Goal: Communication & Community: Participate in discussion

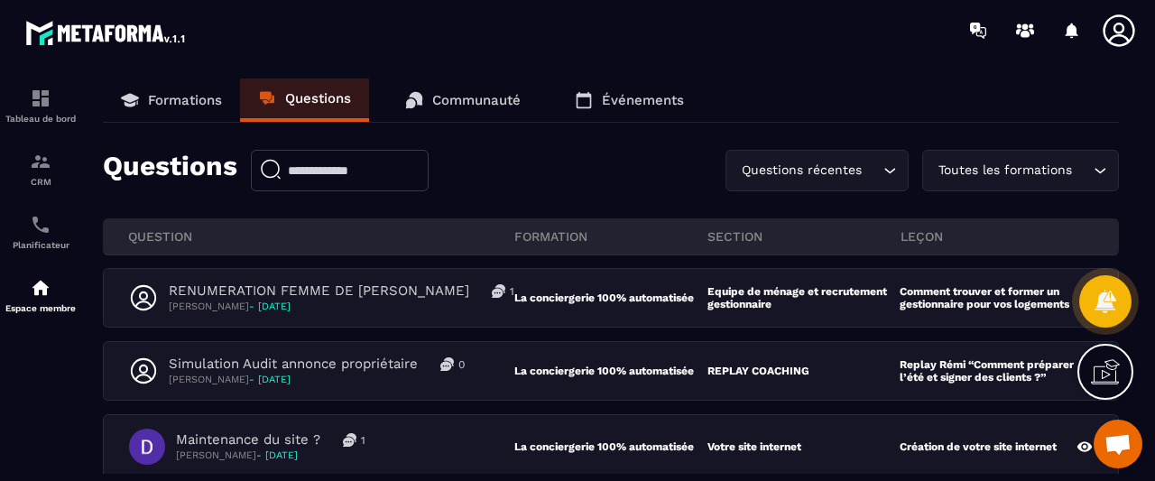
click at [439, 97] on p "Communauté" at bounding box center [476, 100] width 88 height 16
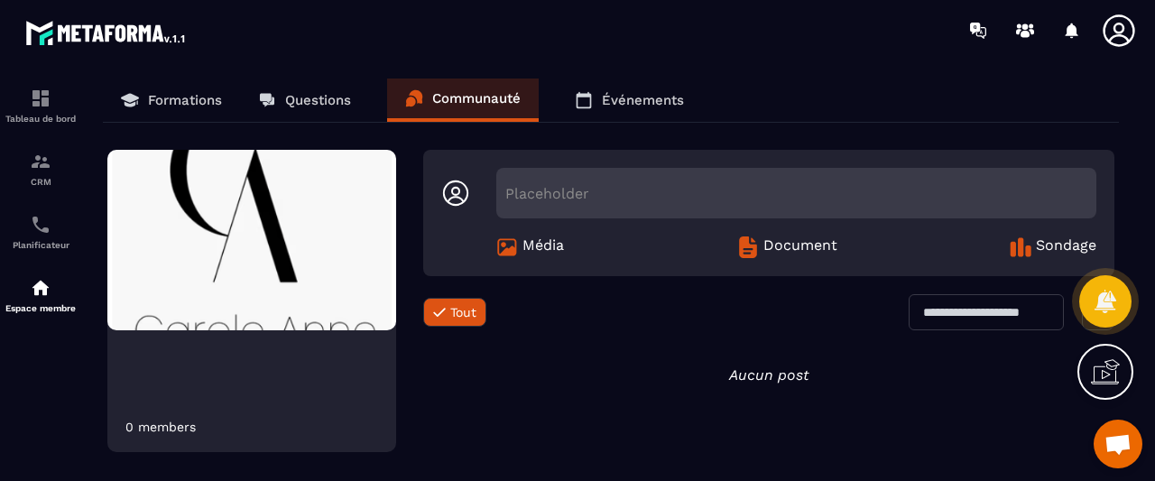
click at [309, 107] on p "Questions" at bounding box center [318, 100] width 66 height 16
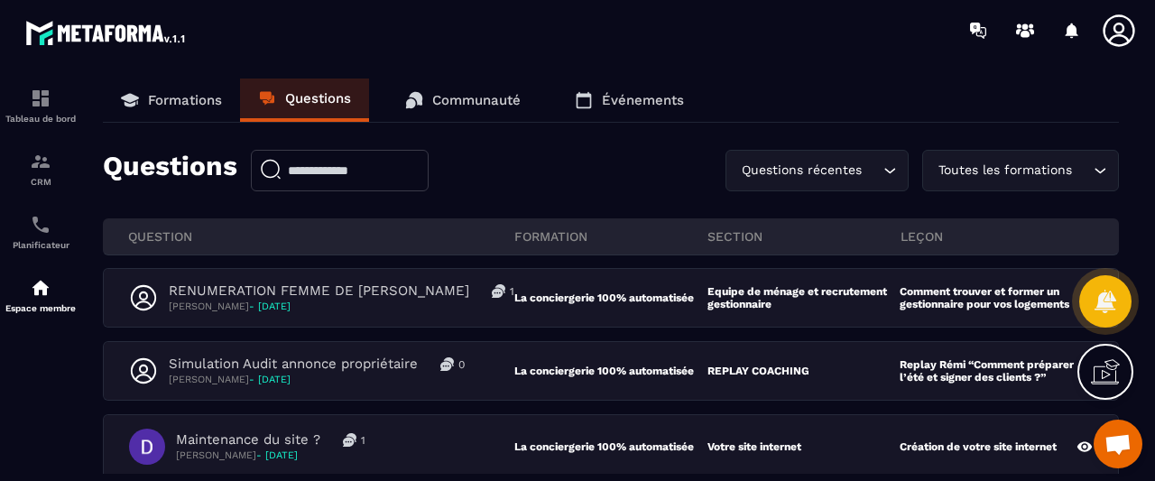
drag, startPoint x: 317, startPoint y: 77, endPoint x: 321, endPoint y: 92, distance: 16.0
click at [318, 80] on section "Tableau de bord CRM Planificateur Espace membre Formations Questions Communauté…" at bounding box center [577, 275] width 1155 height 431
click at [321, 97] on p "Questions" at bounding box center [318, 98] width 66 height 16
click at [441, 109] on link "Communauté" at bounding box center [463, 100] width 152 height 43
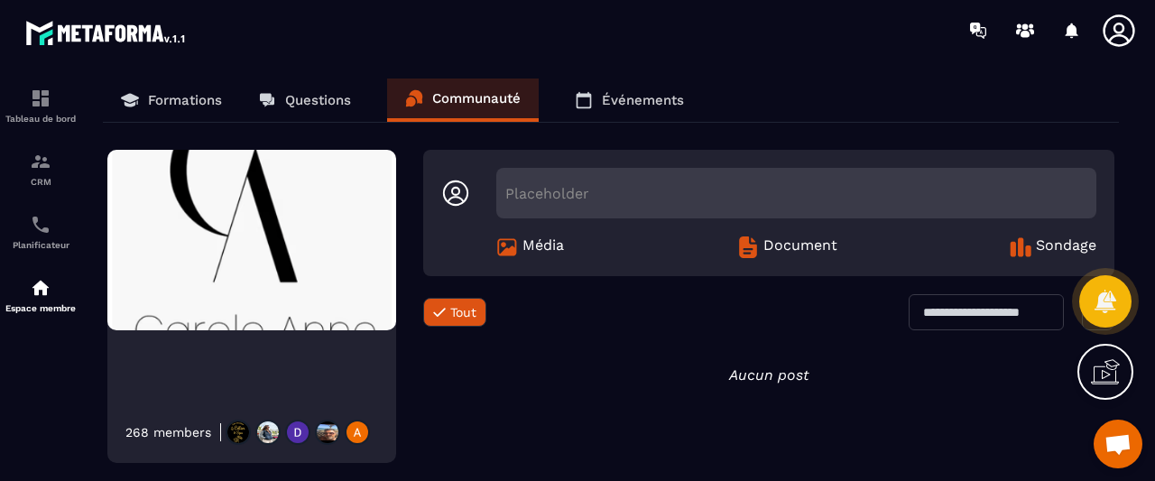
click at [270, 84] on link "Questions" at bounding box center [304, 100] width 129 height 43
